Goal: Task Accomplishment & Management: Manage account settings

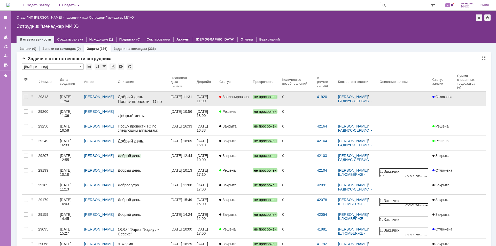
click at [66, 97] on div "[DATE] 11:54" at bounding box center [66, 99] width 12 height 8
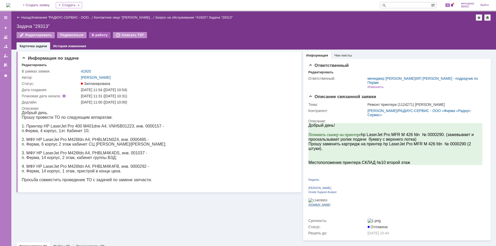
click at [98, 37] on div "В работу" at bounding box center [100, 35] width 22 height 6
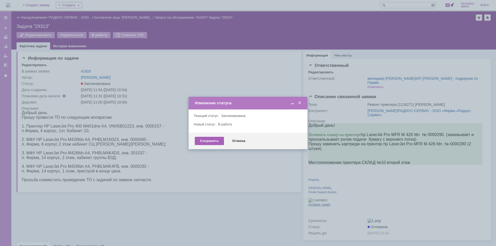
click at [204, 141] on div "Сохранить" at bounding box center [209, 141] width 29 height 8
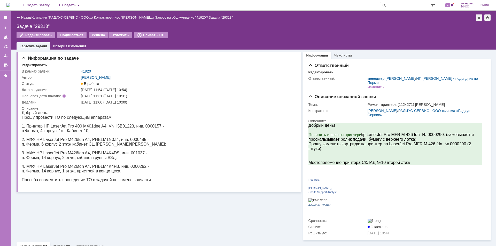
click at [23, 17] on link "Назад" at bounding box center [26, 18] width 10 height 4
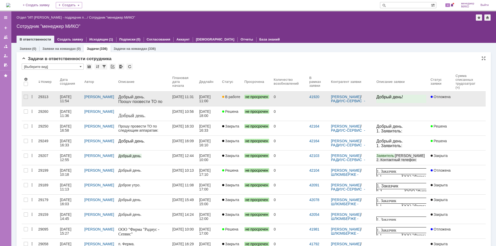
click at [46, 96] on div "29313" at bounding box center [47, 97] width 18 height 4
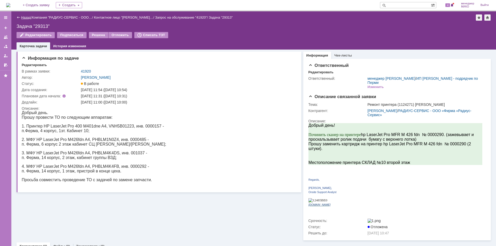
click at [24, 18] on link "Назад" at bounding box center [26, 18] width 10 height 4
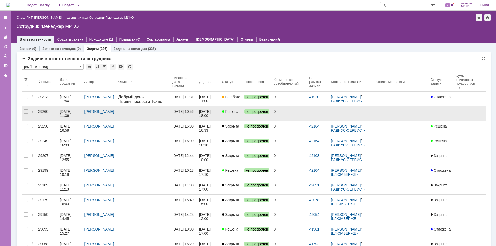
click at [43, 113] on div "29260" at bounding box center [47, 112] width 18 height 4
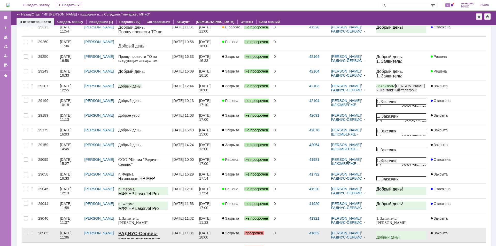
scroll to position [52, 0]
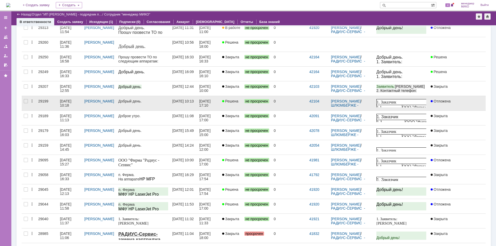
click at [44, 100] on div "29199" at bounding box center [47, 101] width 18 height 4
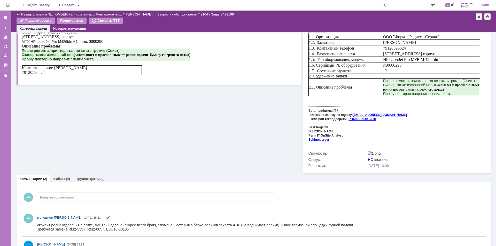
scroll to position [102, 0]
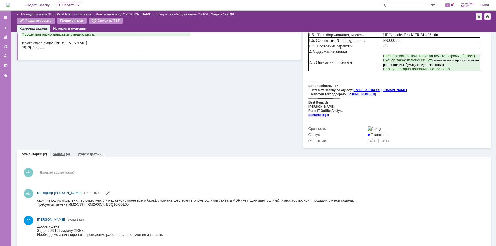
click at [60, 152] on link "Файлы" at bounding box center [59, 154] width 12 height 4
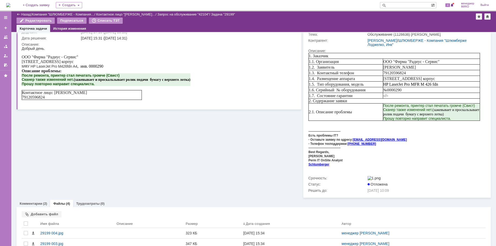
scroll to position [89, 0]
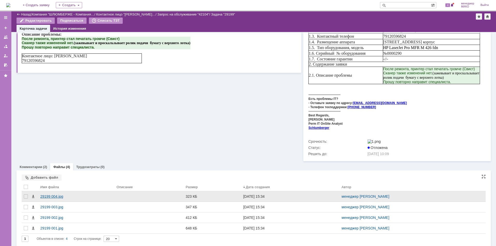
click at [53, 195] on div "29199 004.jpg" at bounding box center [76, 197] width 72 height 4
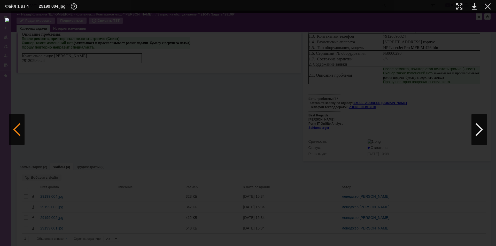
click at [14, 134] on div at bounding box center [17, 129] width 16 height 31
click at [265, 94] on img at bounding box center [248, 129] width 486 height 223
click at [489, 9] on div at bounding box center [488, 6] width 6 height 6
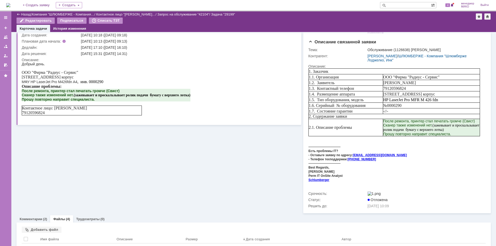
scroll to position [0, 0]
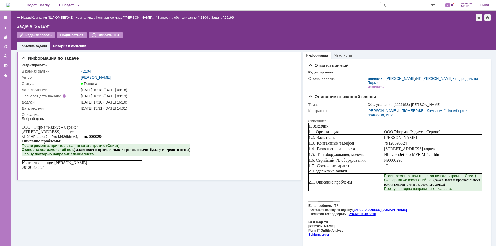
click at [26, 17] on link "Назад" at bounding box center [26, 18] width 10 height 4
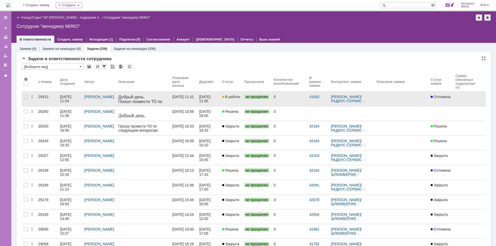
click at [44, 97] on div "29313" at bounding box center [47, 97] width 18 height 4
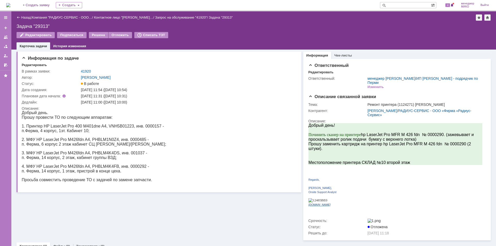
click at [25, 14] on div "Назад | Компания "РАДИУС-СЕРВИС - ООО… / Контактное лицо "[PERSON_NAME]… / Запр…" at bounding box center [254, 17] width 475 height 6
click at [26, 17] on link "Назад" at bounding box center [26, 18] width 10 height 4
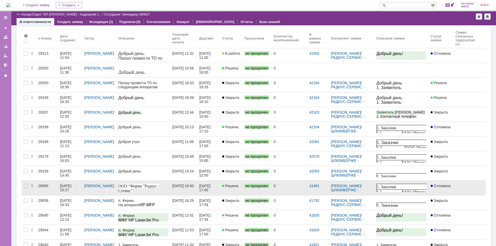
click at [43, 185] on div "29095" at bounding box center [47, 186] width 18 height 4
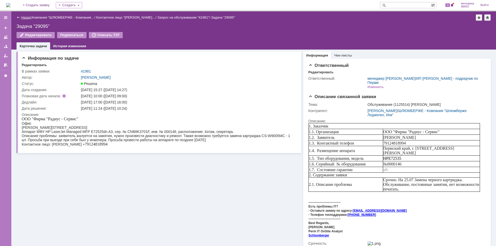
click at [21, 18] on link "Назад" at bounding box center [26, 18] width 10 height 4
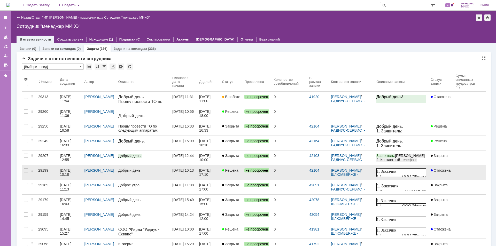
click at [43, 171] on div "29199" at bounding box center [47, 171] width 18 height 4
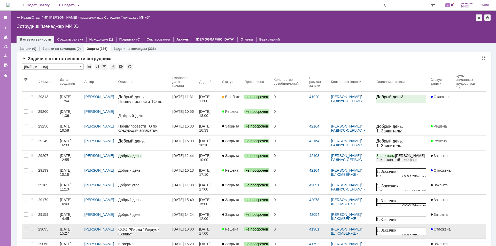
click at [44, 230] on div "29095" at bounding box center [47, 229] width 18 height 4
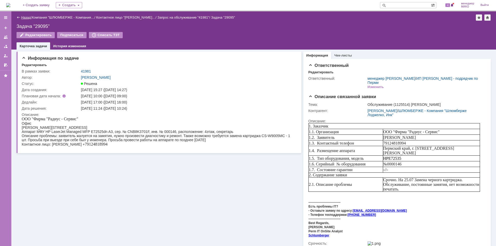
click at [23, 16] on link "Назад" at bounding box center [26, 18] width 10 height 4
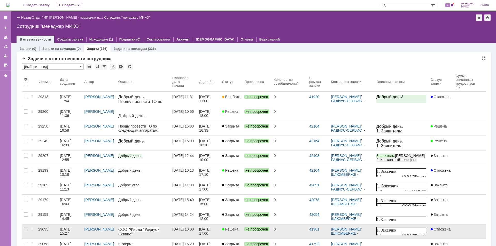
click at [43, 229] on div "29095" at bounding box center [47, 229] width 18 height 4
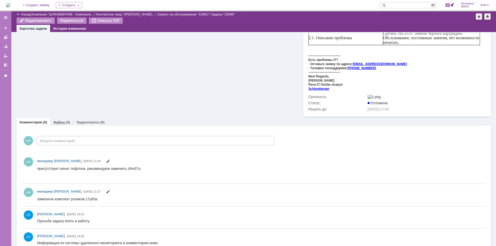
click at [57, 120] on link "Файлы" at bounding box center [59, 122] width 12 height 4
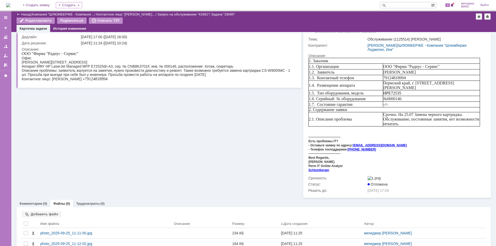
scroll to position [95, 0]
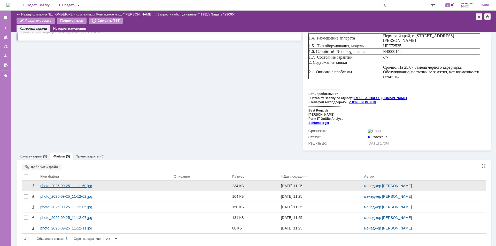
click at [60, 184] on div "photo_2025-09-25_11-11-50.jpg" at bounding box center [104, 186] width 129 height 4
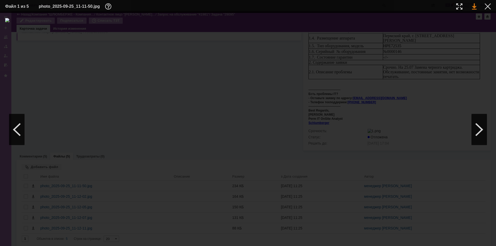
click at [475, 8] on link at bounding box center [474, 6] width 5 height 6
click at [484, 5] on td at bounding box center [484, 7] width 14 height 8
click at [489, 7] on div at bounding box center [488, 6] width 6 height 6
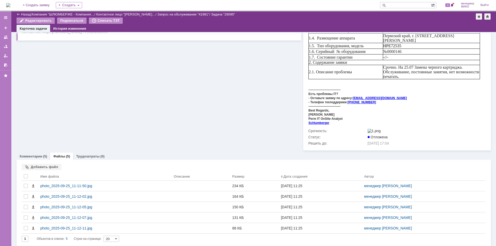
scroll to position [0, 0]
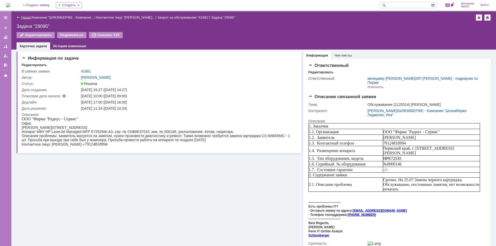
click at [25, 18] on link "Назад" at bounding box center [26, 18] width 10 height 4
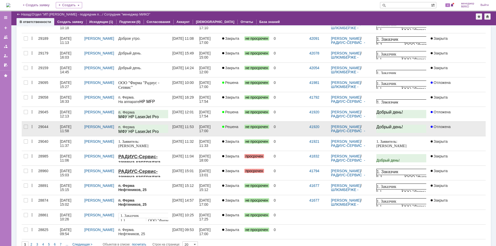
click at [44, 126] on div "29044" at bounding box center [47, 127] width 18 height 4
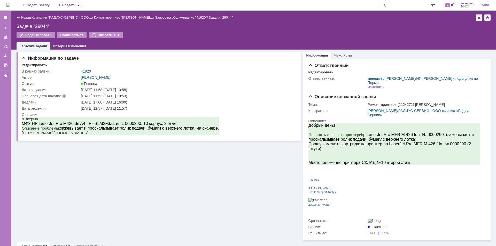
click at [25, 17] on link "Назад" at bounding box center [26, 18] width 10 height 4
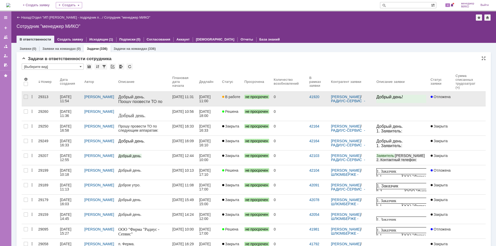
click at [38, 98] on div "29313" at bounding box center [47, 97] width 18 height 4
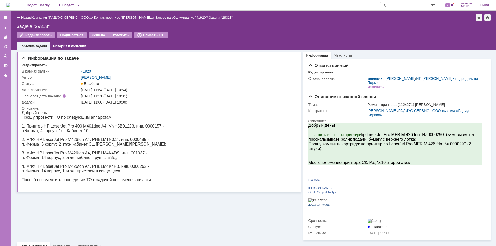
click at [20, 18] on div "Назад" at bounding box center [24, 18] width 14 height 4
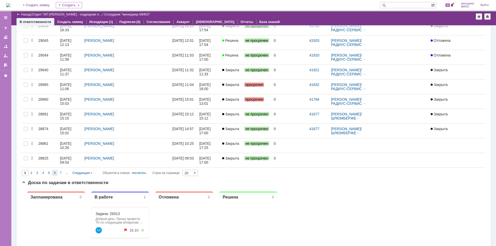
drag, startPoint x: 55, startPoint y: 174, endPoint x: 38, endPoint y: 134, distance: 43.3
click at [55, 174] on span "6" at bounding box center [55, 173] width 2 height 4
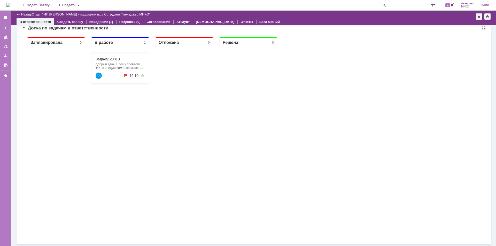
scroll to position [60, 0]
type input "6"
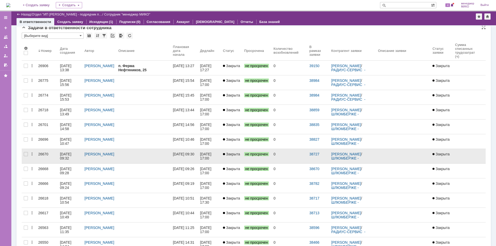
scroll to position [0, 0]
click at [38, 155] on link "26670" at bounding box center [47, 156] width 22 height 14
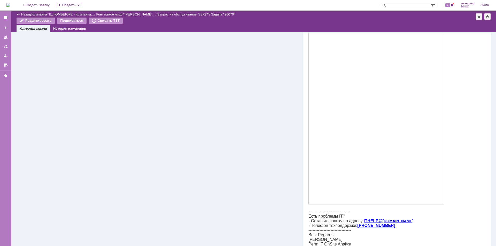
scroll to position [390, 0]
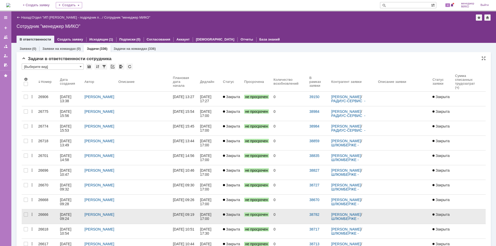
click at [45, 215] on div "26666" at bounding box center [47, 215] width 18 height 4
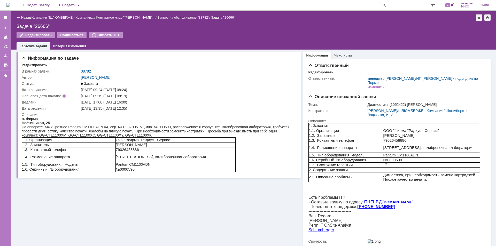
click at [25, 18] on link "Назад" at bounding box center [26, 18] width 10 height 4
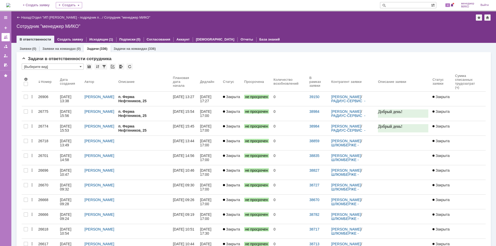
click at [8, 40] on link at bounding box center [6, 37] width 8 height 8
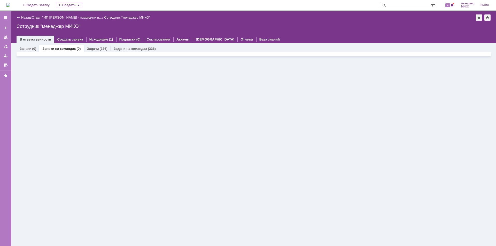
click at [92, 49] on link "Задачи" at bounding box center [93, 49] width 12 height 4
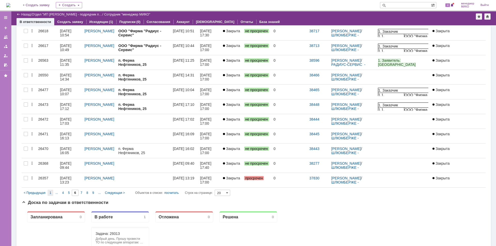
click at [52, 193] on div "1" at bounding box center [51, 193] width 6 height 6
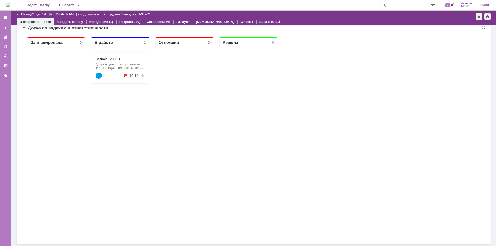
type input "1"
